Goal: Task Accomplishment & Management: Use online tool/utility

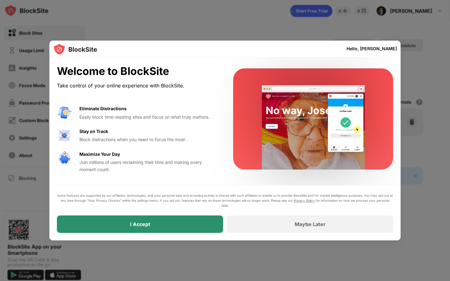
click at [152, 230] on div "I Accept" at bounding box center [140, 224] width 166 height 17
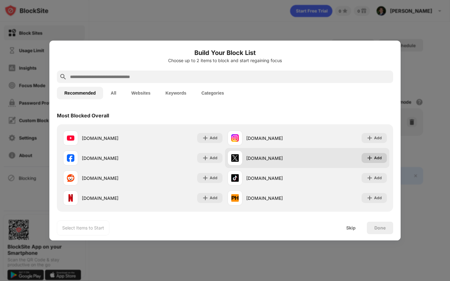
click at [362, 156] on div "Add" at bounding box center [373, 158] width 25 height 10
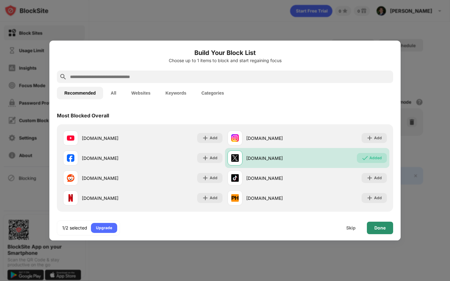
click at [375, 226] on div "Done" at bounding box center [379, 228] width 11 height 5
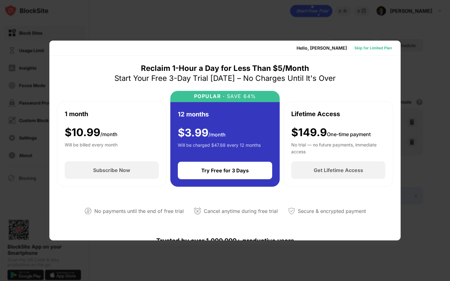
click at [379, 48] on div "Skip for Limited Plan" at bounding box center [372, 48] width 37 height 6
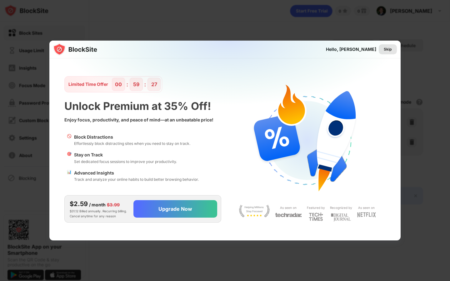
click at [388, 47] on div "Skip" at bounding box center [388, 49] width 8 height 6
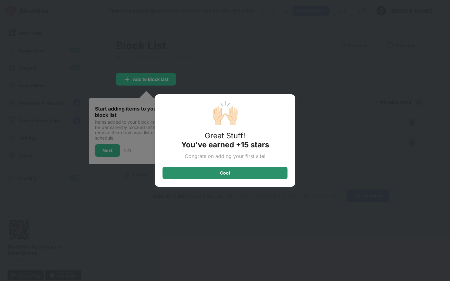
click at [238, 174] on div "Cool" at bounding box center [224, 173] width 125 height 12
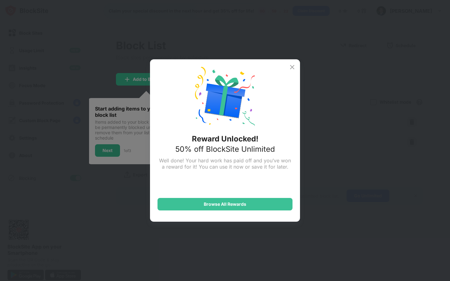
click at [292, 69] on img at bounding box center [291, 66] width 7 height 7
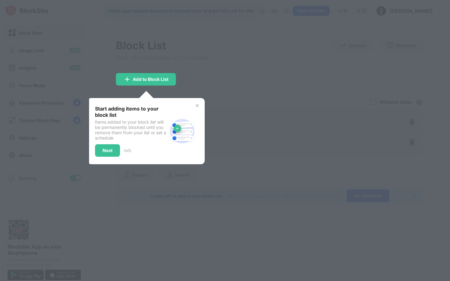
click at [196, 104] on img at bounding box center [197, 105] width 5 height 5
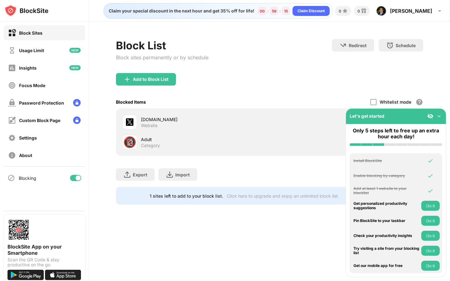
click at [320, 76] on div "Add to Block List" at bounding box center [269, 84] width 307 height 22
click at [439, 114] on img at bounding box center [439, 116] width 6 height 6
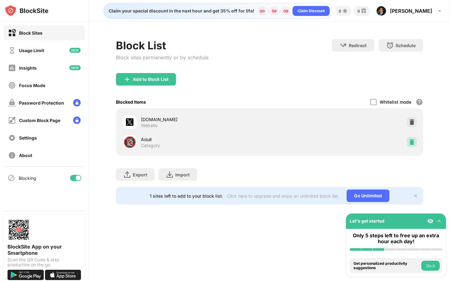
click at [412, 141] on img at bounding box center [412, 142] width 6 height 6
